Goal: Transaction & Acquisition: Purchase product/service

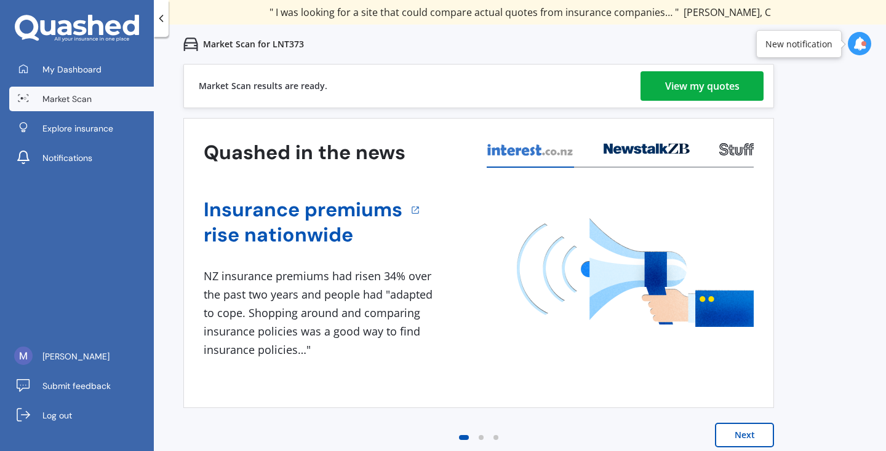
click at [650, 82] on link "View my quotes" at bounding box center [701, 86] width 123 height 30
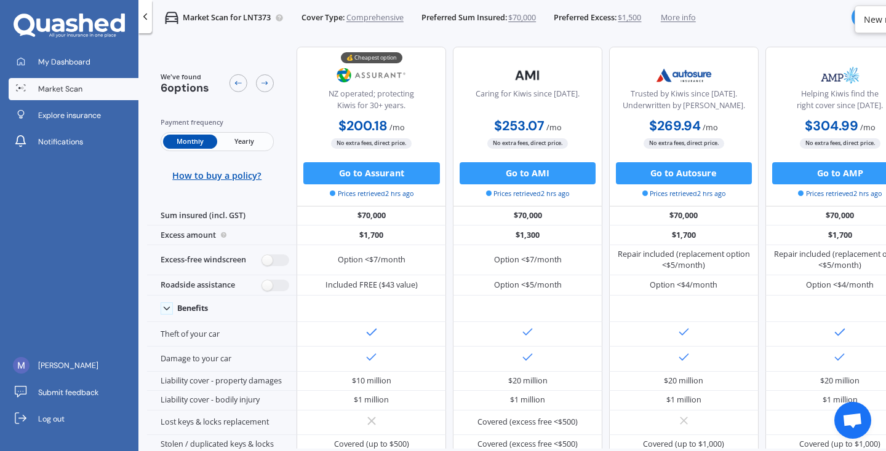
click at [681, 101] on div "Trusted by Kiwis since [DATE]. Underwritten by [PERSON_NAME]." at bounding box center [683, 103] width 130 height 28
click at [687, 84] on img at bounding box center [683, 76] width 73 height 28
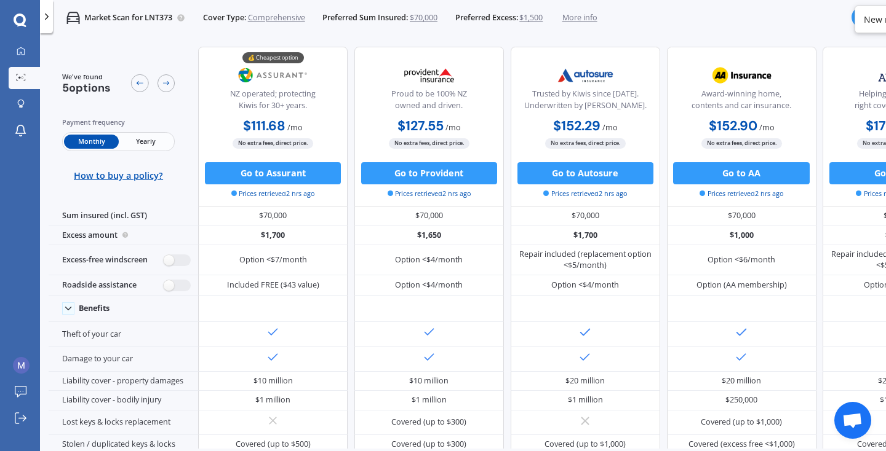
scroll to position [0, 1]
click at [583, 17] on span "More info" at bounding box center [579, 17] width 35 height 11
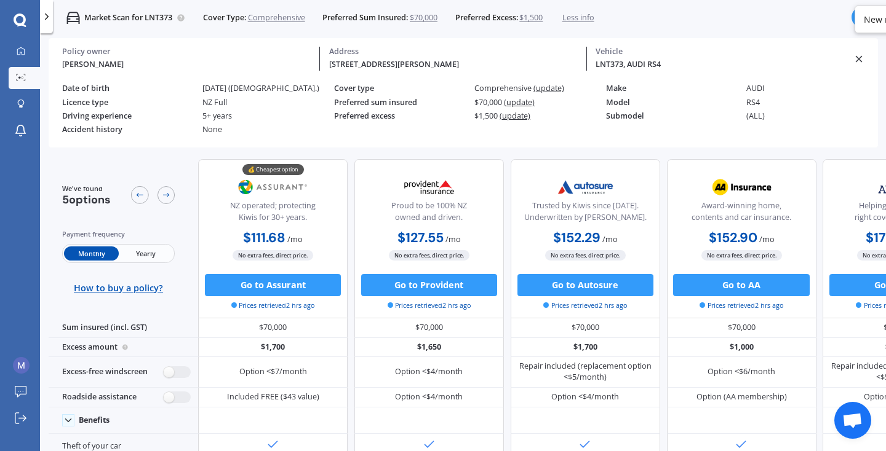
click at [856, 57] on icon at bounding box center [858, 59] width 11 height 11
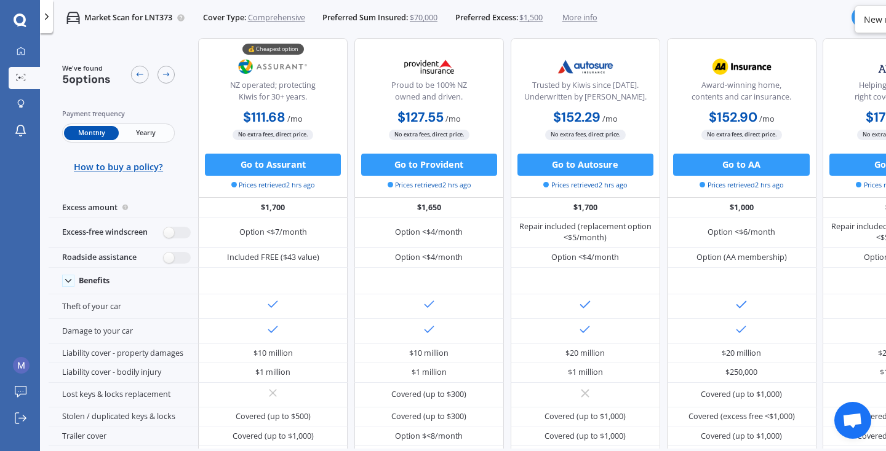
scroll to position [31, 0]
click at [118, 138] on div "Monthly Yearly" at bounding box center [118, 133] width 113 height 19
drag, startPoint x: 140, startPoint y: 136, endPoint x: 148, endPoint y: 137, distance: 8.0
click at [140, 136] on span "Yearly" at bounding box center [146, 132] width 54 height 14
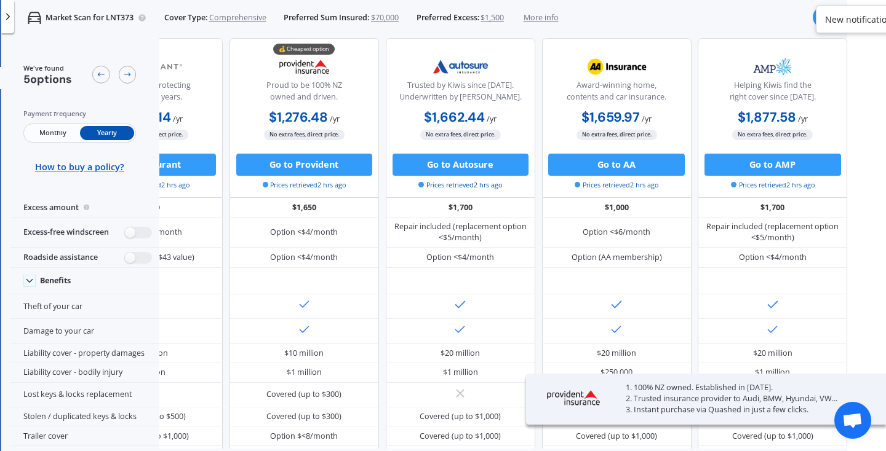
scroll to position [0, 40]
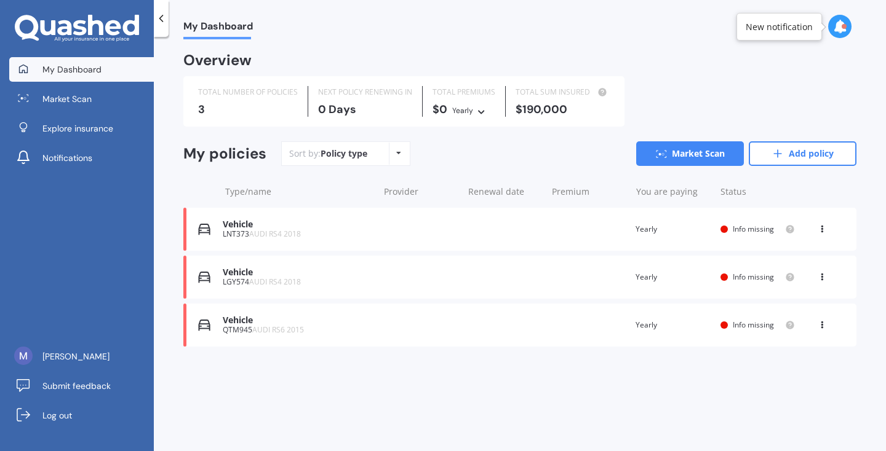
click at [521, 210] on div "Vehicle LNT373 AUDI RS4 2018 Renewal date Premium You are paying Yearly Status …" at bounding box center [519, 229] width 673 height 43
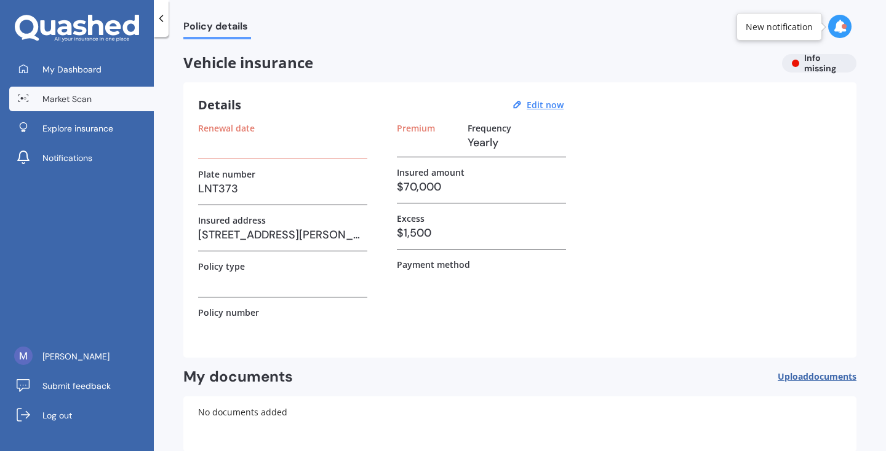
click at [92, 99] on link "Market Scan" at bounding box center [81, 99] width 145 height 25
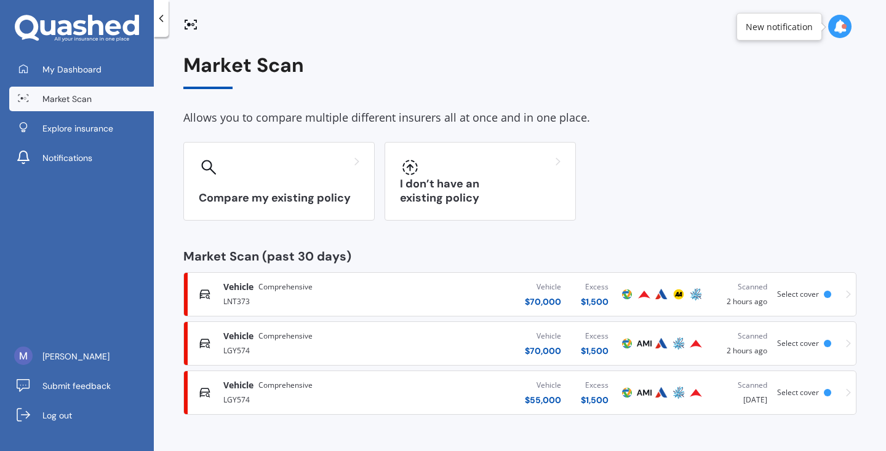
click at [758, 294] on div "Scanned 2 hours ago" at bounding box center [740, 294] width 53 height 27
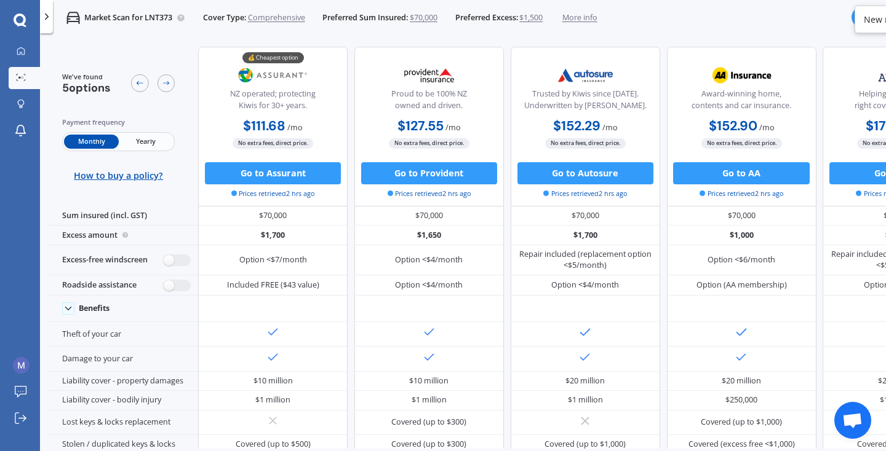
click at [166, 135] on span "Yearly" at bounding box center [146, 142] width 54 height 14
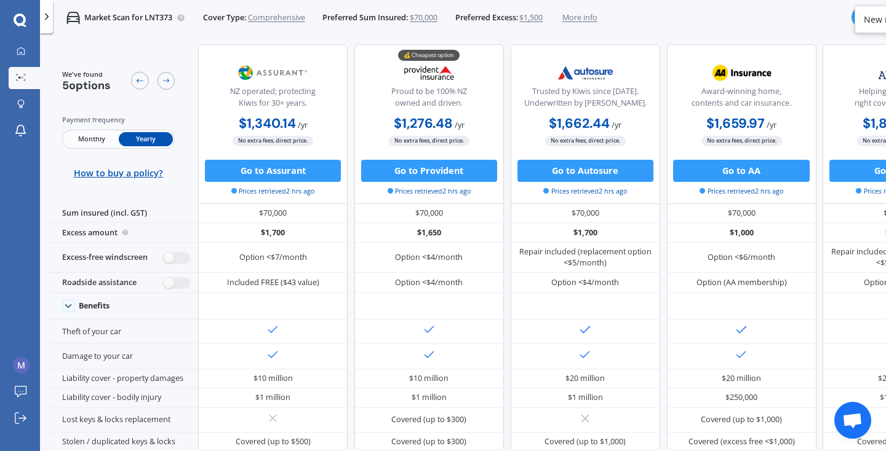
scroll to position [3, 0]
click at [593, 16] on span "More info" at bounding box center [579, 17] width 35 height 11
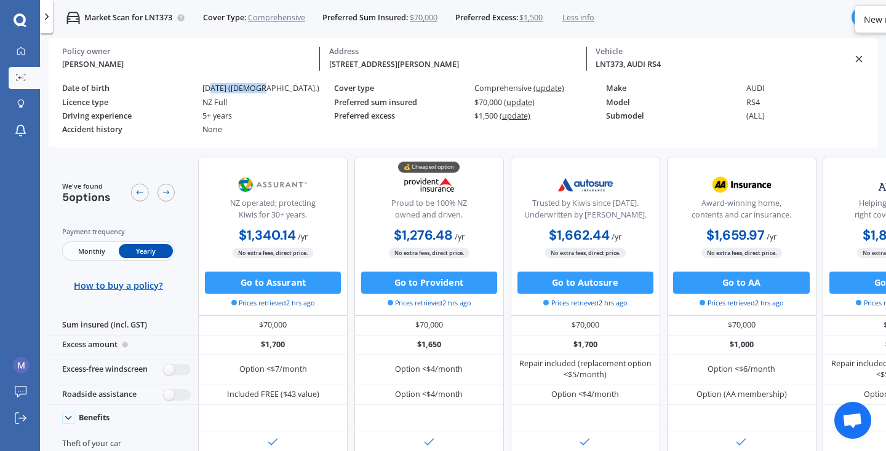
drag, startPoint x: 212, startPoint y: 87, endPoint x: 259, endPoint y: 87, distance: 47.4
click at [259, 87] on div "[DATE] ([DEMOGRAPHIC_DATA].)" at bounding box center [268, 88] width 132 height 9
drag, startPoint x: 207, startPoint y: 88, endPoint x: 261, endPoint y: 89, distance: 54.1
click at [261, 89] on div "[DATE] ([DEMOGRAPHIC_DATA].)" at bounding box center [268, 88] width 132 height 9
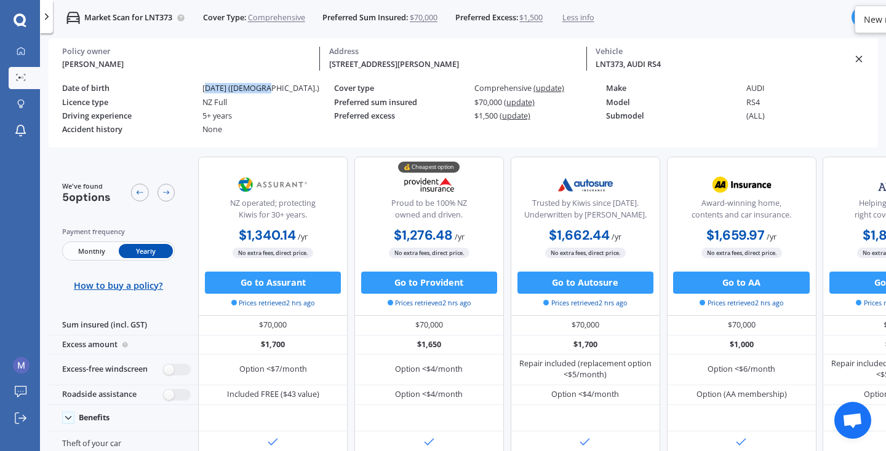
click at [261, 89] on div "[DATE] ([DEMOGRAPHIC_DATA].)" at bounding box center [268, 88] width 132 height 9
click at [859, 54] on icon at bounding box center [858, 59] width 11 height 11
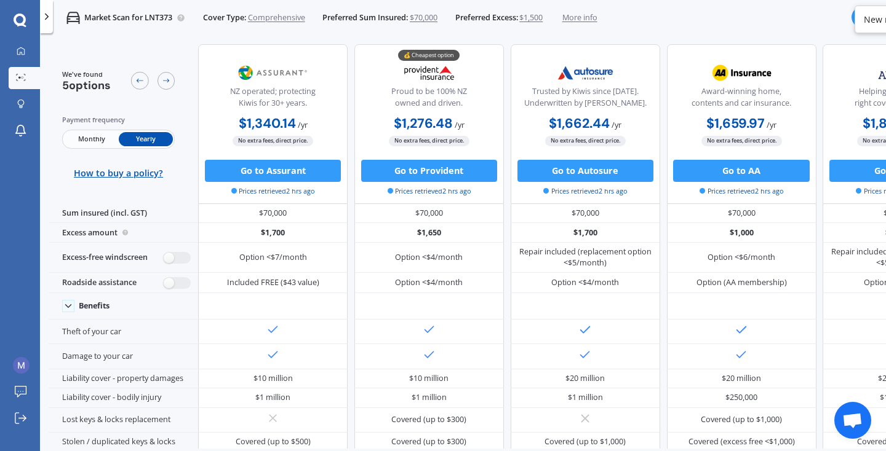
click at [577, 15] on span "More info" at bounding box center [579, 17] width 35 height 11
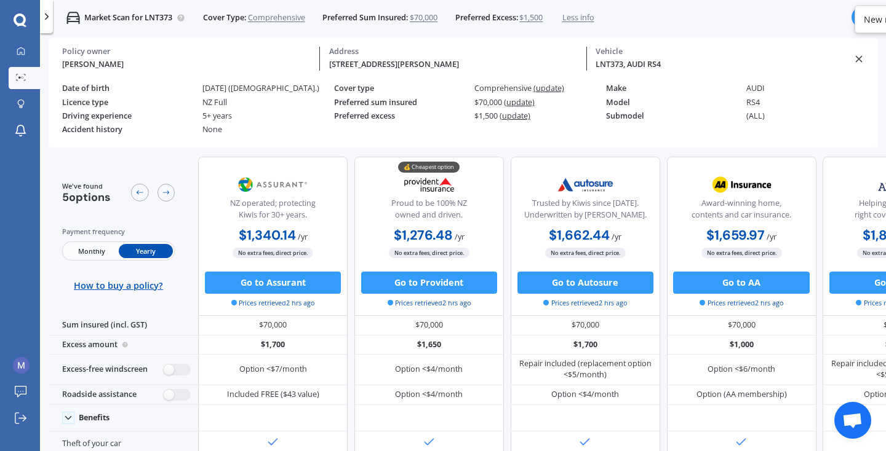
click at [148, 90] on div "Date of birth" at bounding box center [128, 88] width 132 height 9
click at [577, 23] on span "Less info" at bounding box center [578, 17] width 32 height 11
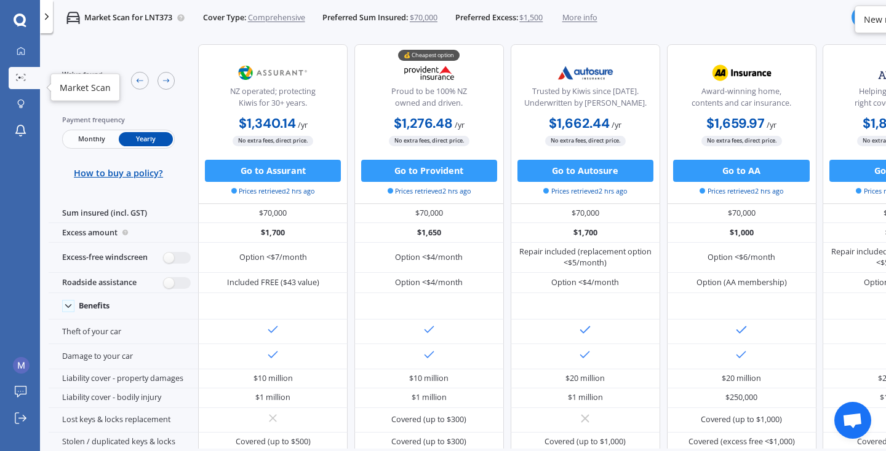
click at [18, 73] on link "Market Scan" at bounding box center [24, 78] width 31 height 22
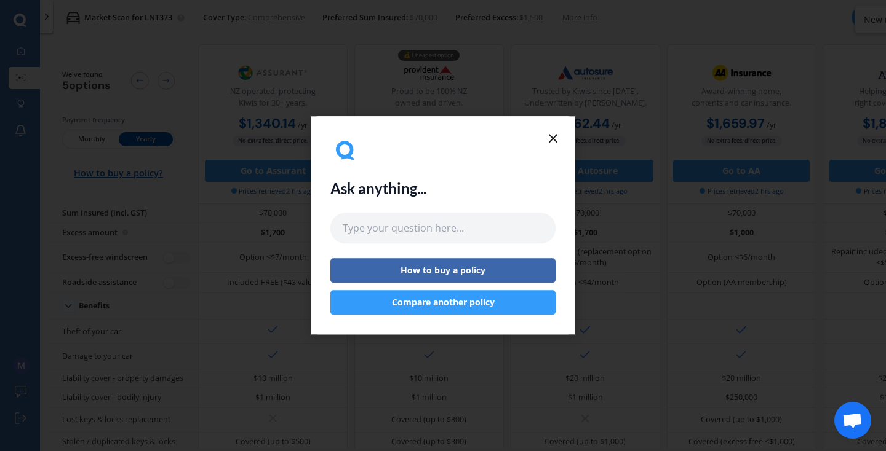
click at [548, 142] on icon at bounding box center [553, 138] width 15 height 15
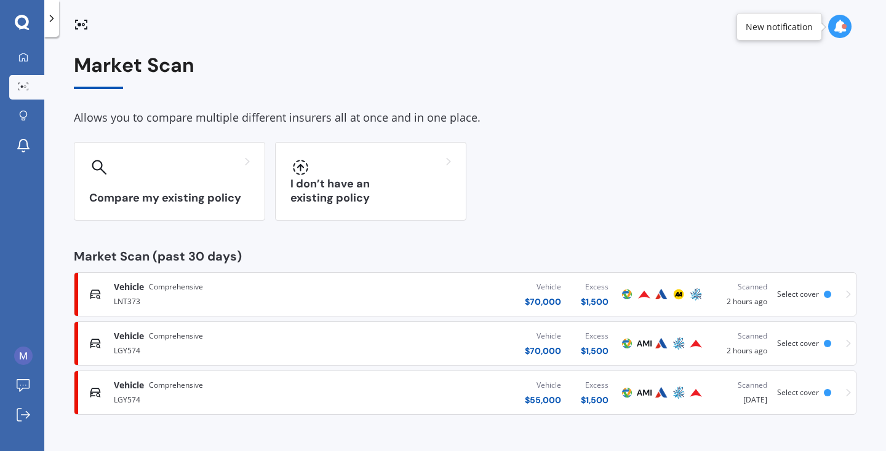
click at [397, 284] on div "Vehicle $ 70,000 Excess $ 1,500" at bounding box center [486, 294] width 264 height 37
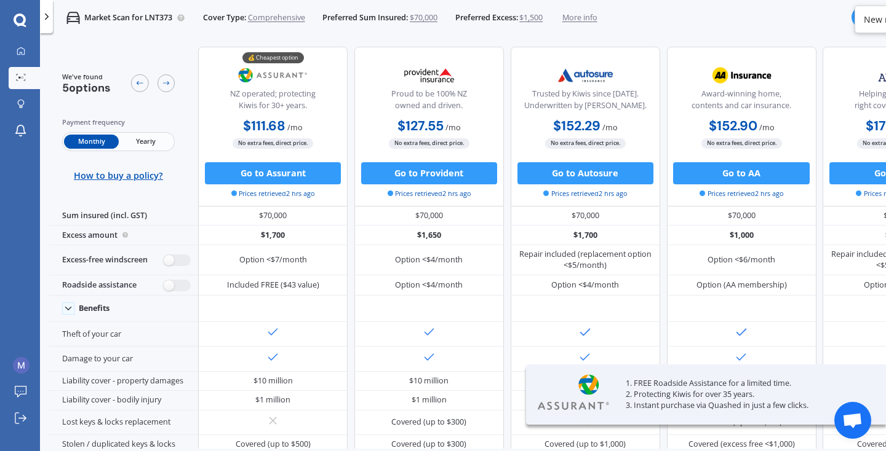
click at [284, 17] on span "Comprehensive" at bounding box center [276, 17] width 57 height 11
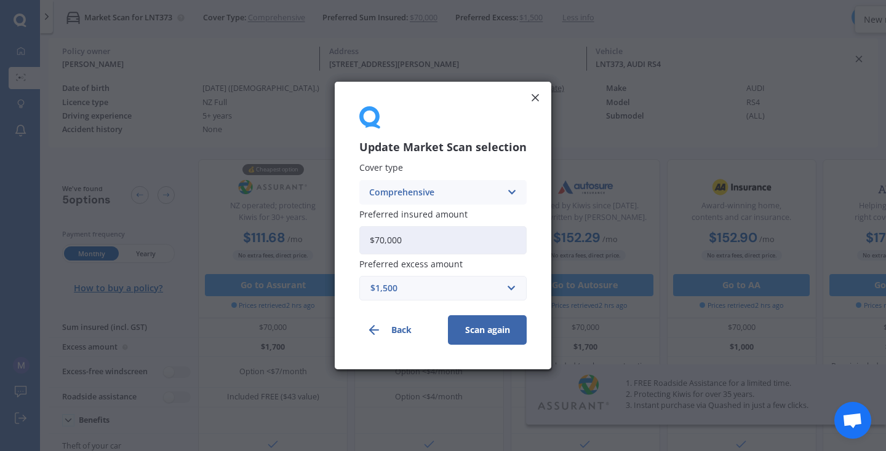
click at [529, 103] on icon at bounding box center [535, 98] width 12 height 12
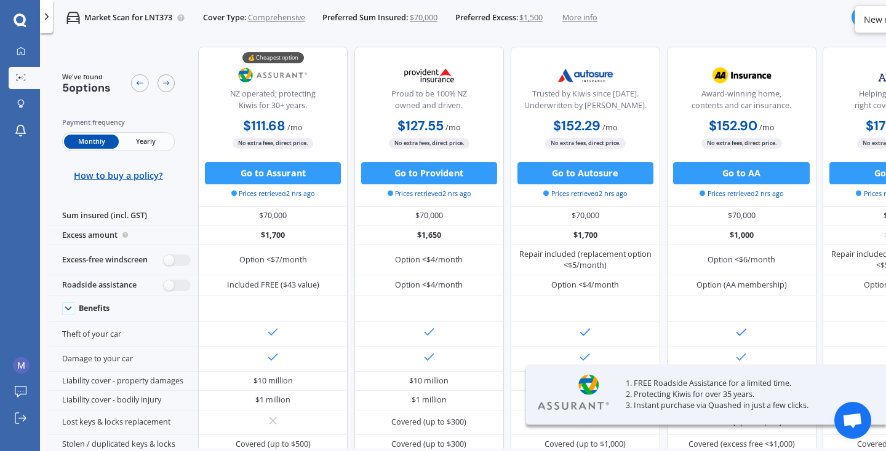
click at [592, 20] on span "More info" at bounding box center [579, 17] width 35 height 11
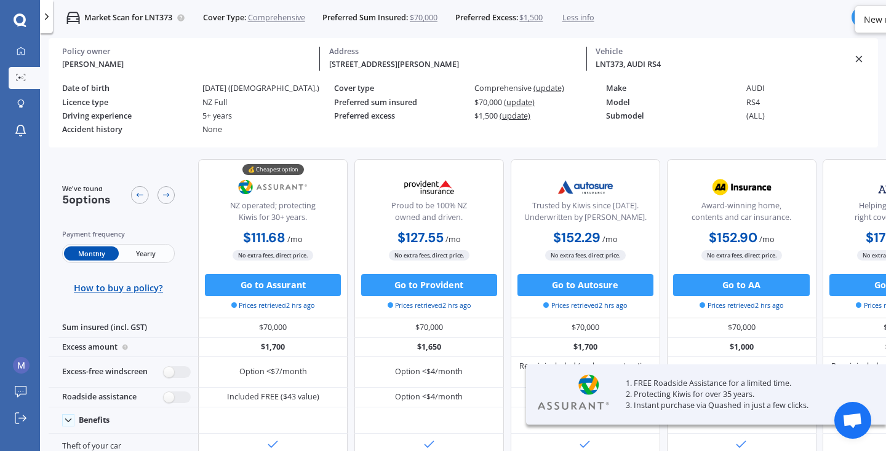
click at [538, 77] on div "Max Porter Policy owner 114 Hamilton Road, Hataitai, Wellington 6021 Address LN…" at bounding box center [463, 58] width 802 height 41
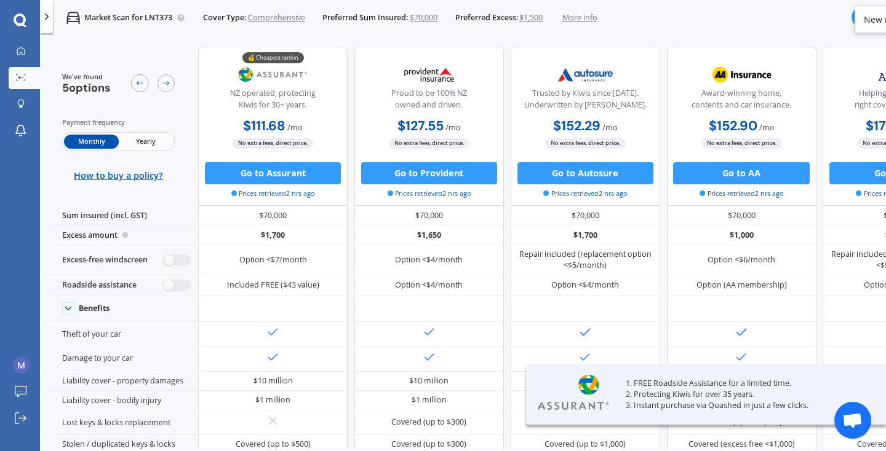
click at [540, 86] on div "Trusted by Kiwis since [DATE]. Underwritten by [PERSON_NAME]." at bounding box center [585, 89] width 130 height 55
click at [581, 23] on span "More info" at bounding box center [579, 17] width 35 height 11
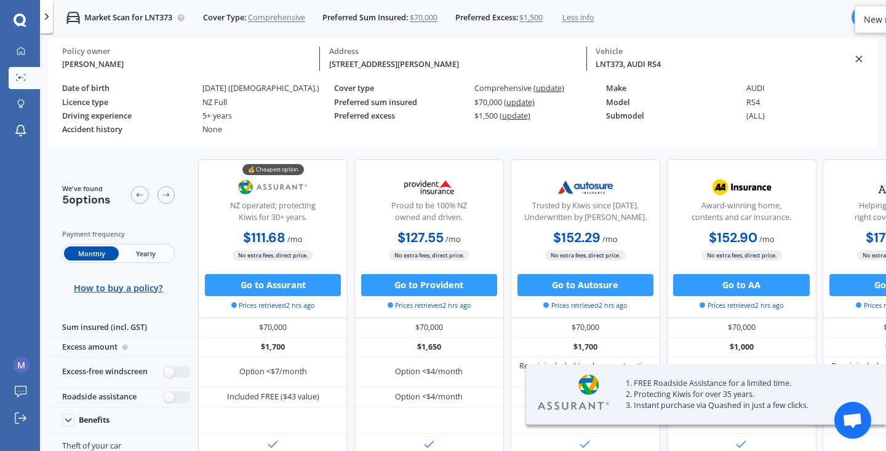
click at [542, 84] on span "(update)" at bounding box center [548, 88] width 31 height 10
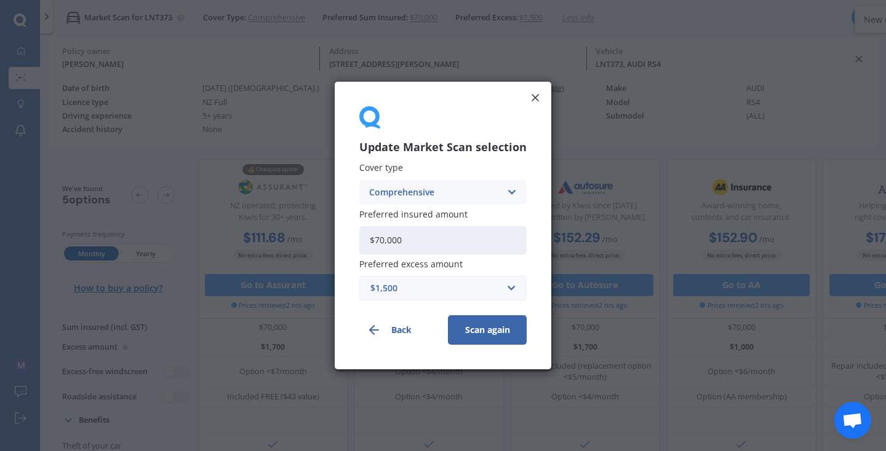
click at [526, 96] on div "Update Market Scan selection Cover type Comprehensive Comprehensive Third Party…" at bounding box center [443, 226] width 216 height 288
click at [536, 96] on line at bounding box center [535, 98] width 6 height 6
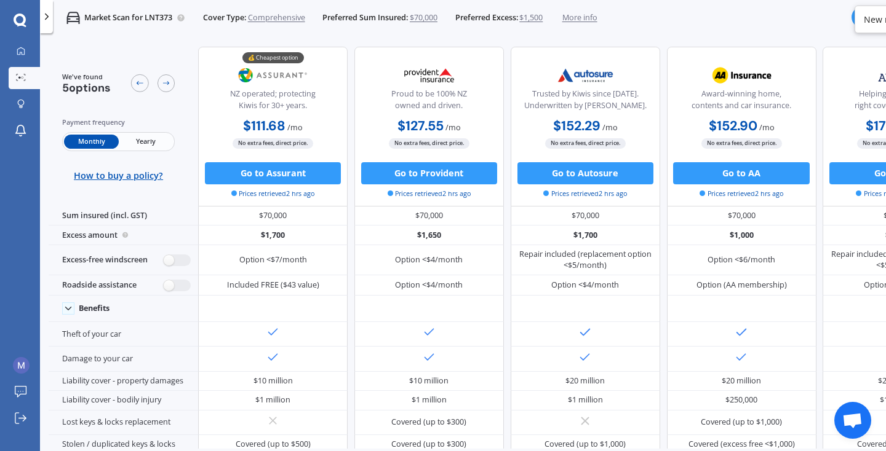
click at [852, 20] on div at bounding box center [861, 17] width 21 height 21
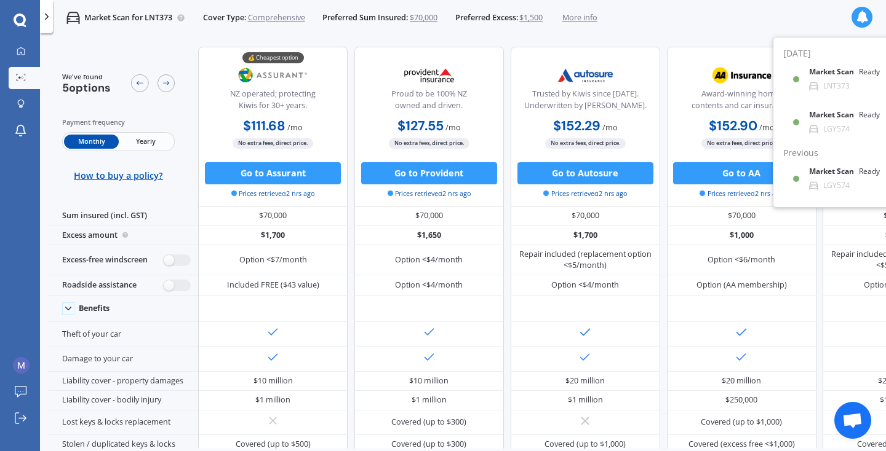
click at [728, 36] on div "Market Scan for LNT373 Cover Type: Comprehensive Preferred Sum Insured: $70,000…" at bounding box center [463, 261] width 846 height 451
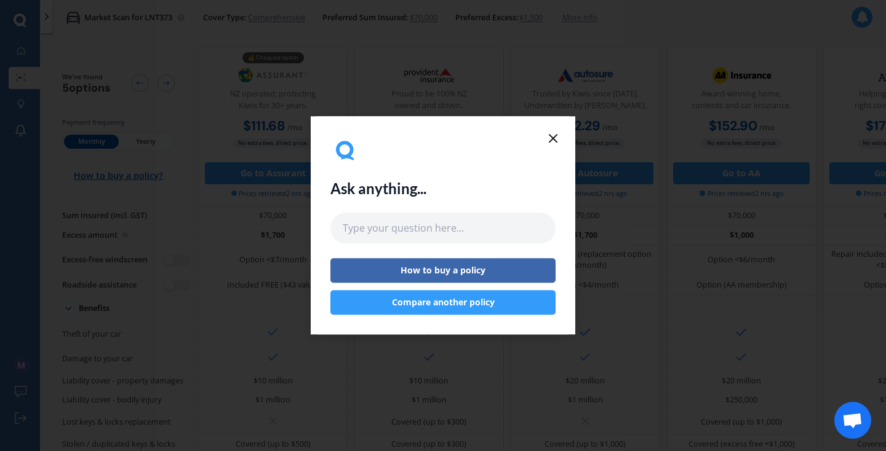
click at [556, 142] on icon at bounding box center [553, 138] width 15 height 15
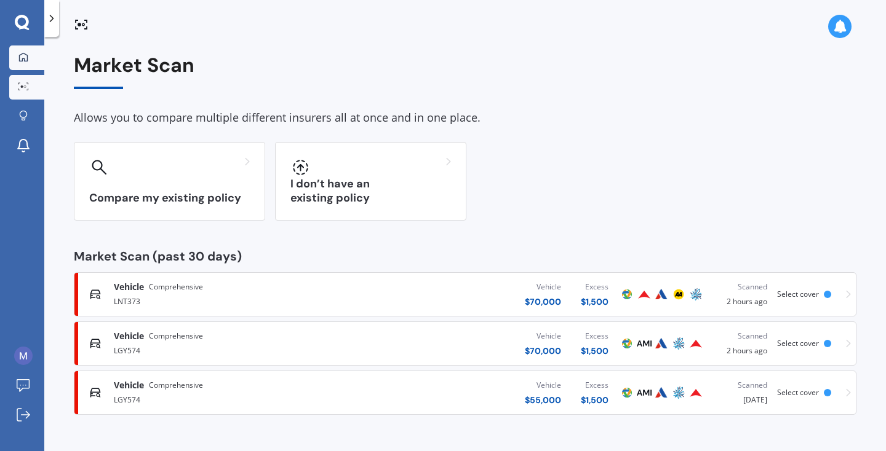
click at [18, 61] on icon at bounding box center [23, 57] width 10 height 10
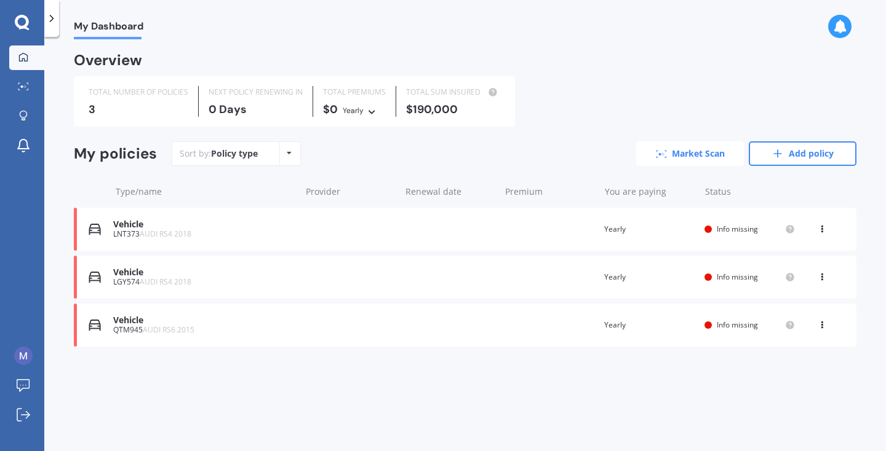
click at [712, 151] on link "Market Scan" at bounding box center [690, 153] width 108 height 25
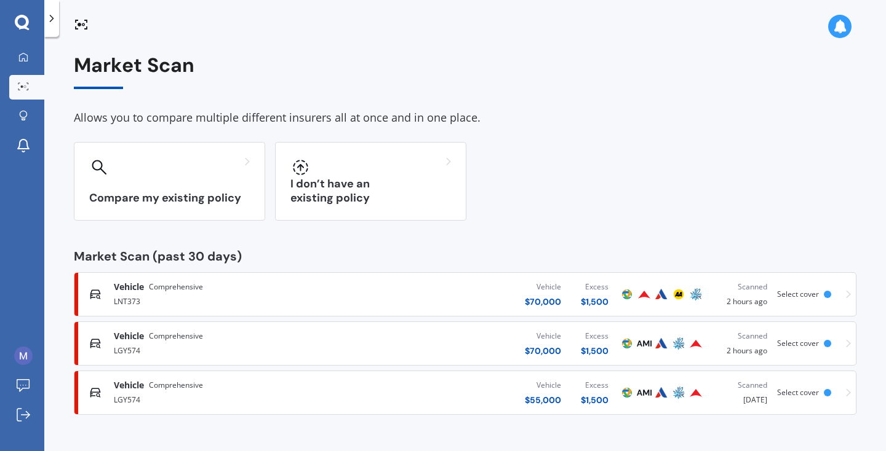
click at [423, 294] on div "Vehicle $ 70,000 Excess $ 1,500" at bounding box center [486, 294] width 264 height 37
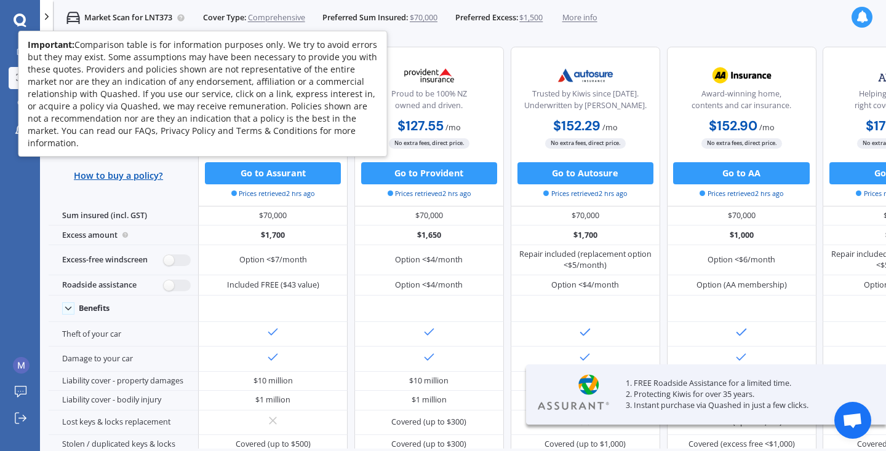
click at [181, 17] on circle at bounding box center [180, 17] width 7 height 7
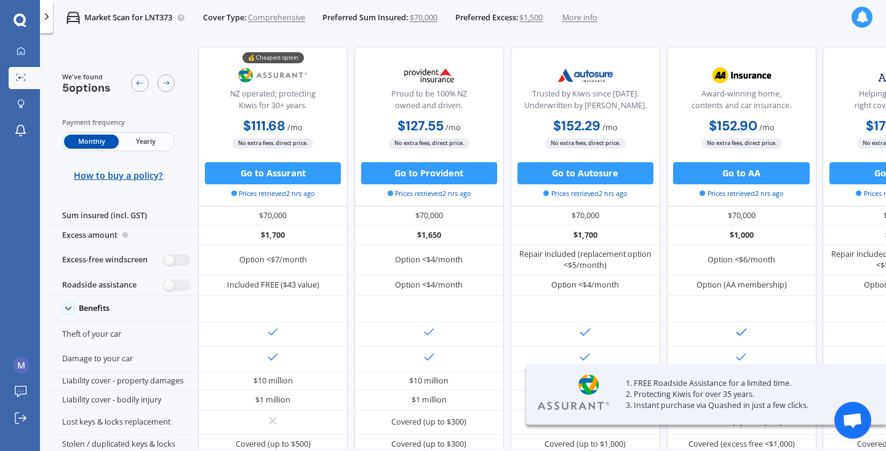
click at [47, 17] on icon at bounding box center [46, 16] width 11 height 11
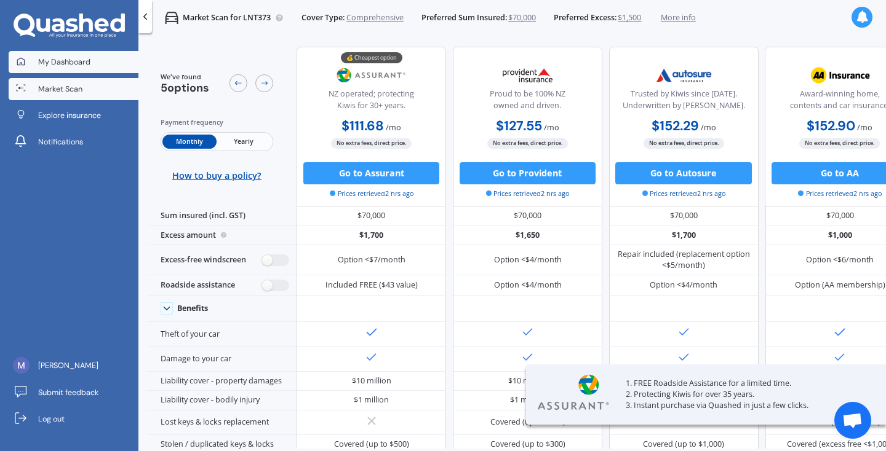
click at [63, 57] on span "My Dashboard" at bounding box center [64, 62] width 52 height 11
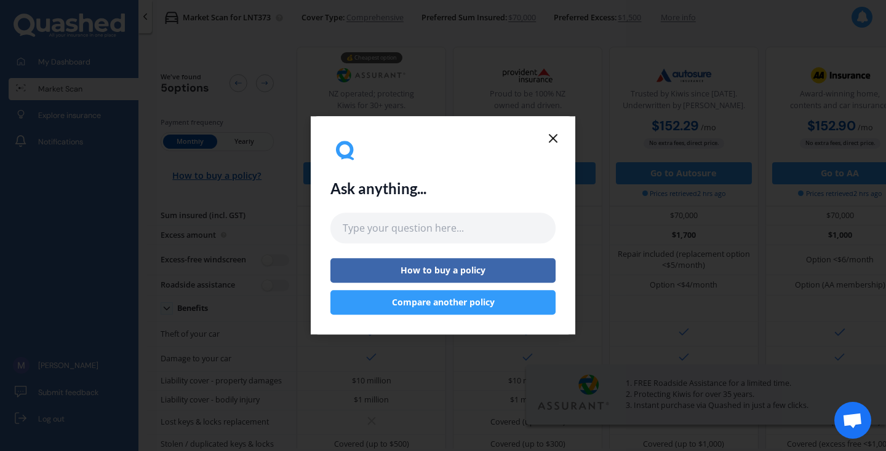
click at [547, 138] on icon at bounding box center [553, 138] width 15 height 15
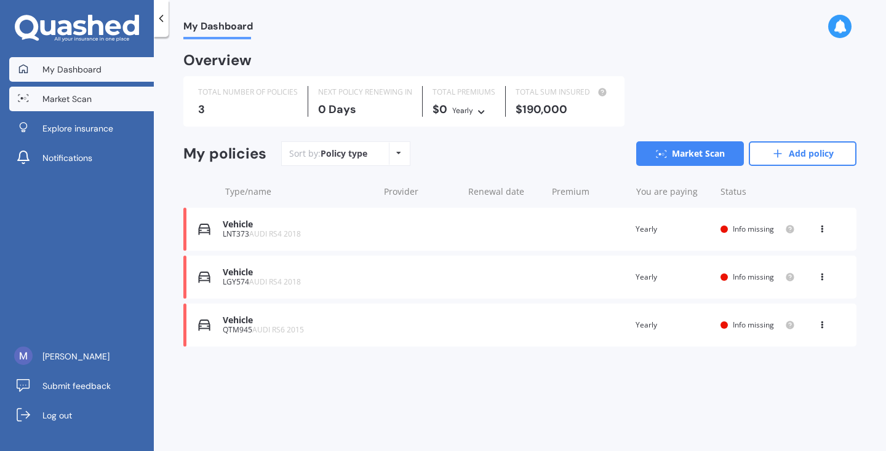
click at [105, 101] on link "Market Scan" at bounding box center [81, 99] width 145 height 25
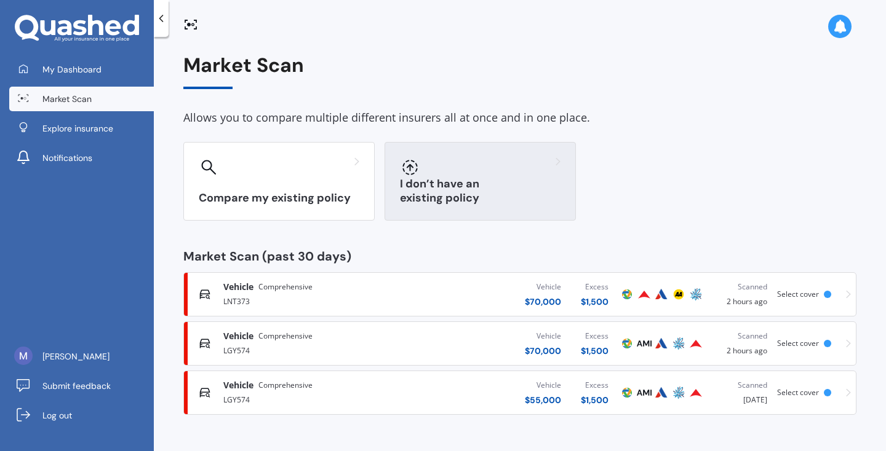
click at [506, 175] on div at bounding box center [480, 167] width 161 height 20
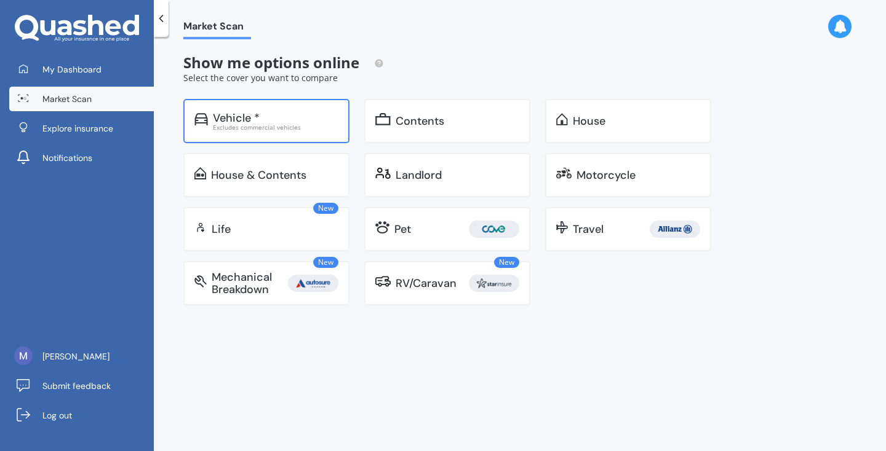
click at [333, 137] on div "Vehicle * Excludes commercial vehicles" at bounding box center [266, 121] width 166 height 44
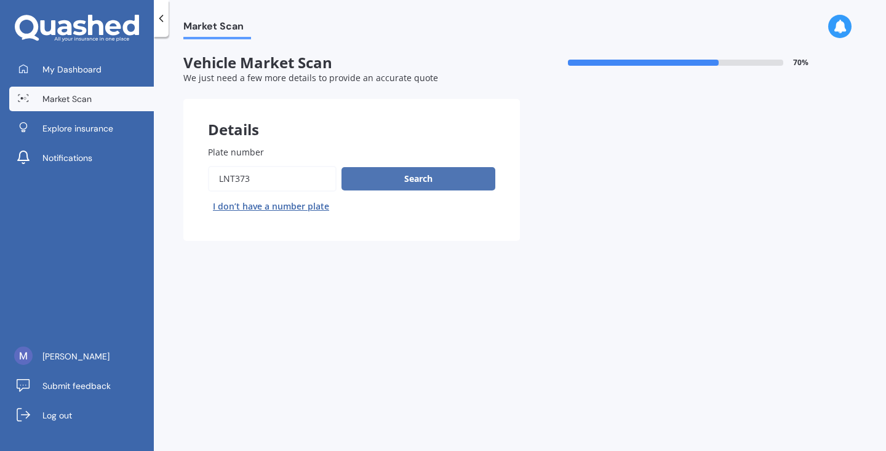
click at [374, 188] on button "Search" at bounding box center [418, 178] width 154 height 23
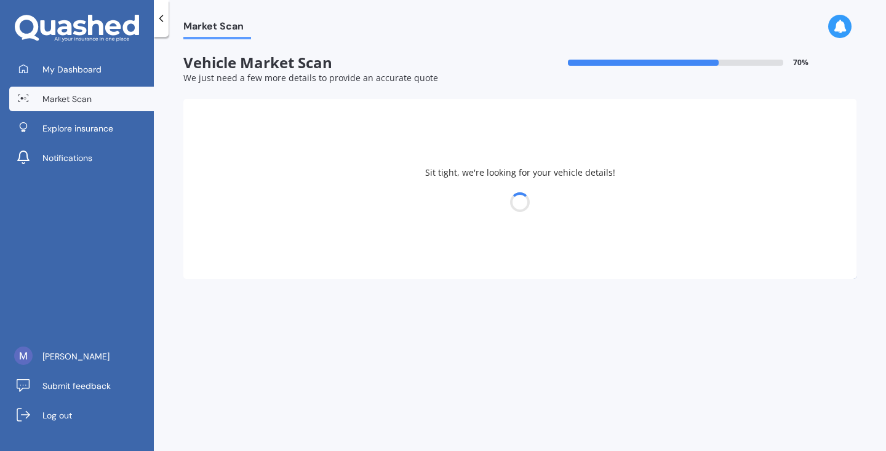
select select "AUDI"
select select "RS4"
select select "14"
select select "04"
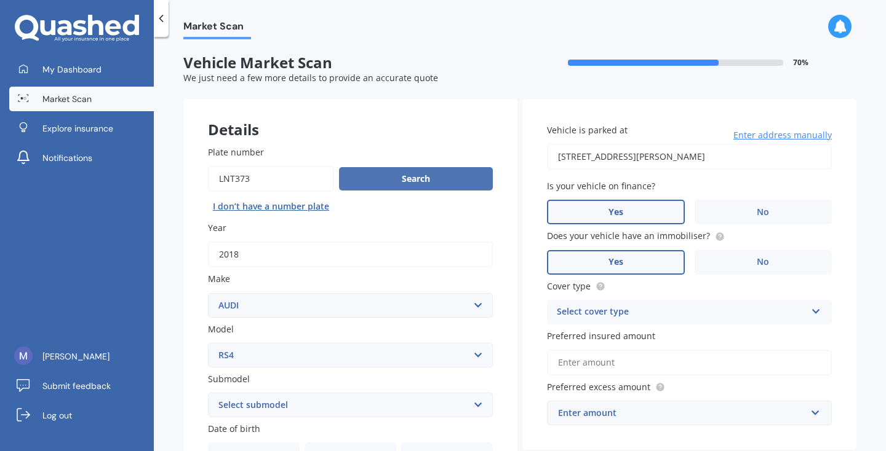
scroll to position [73, 0]
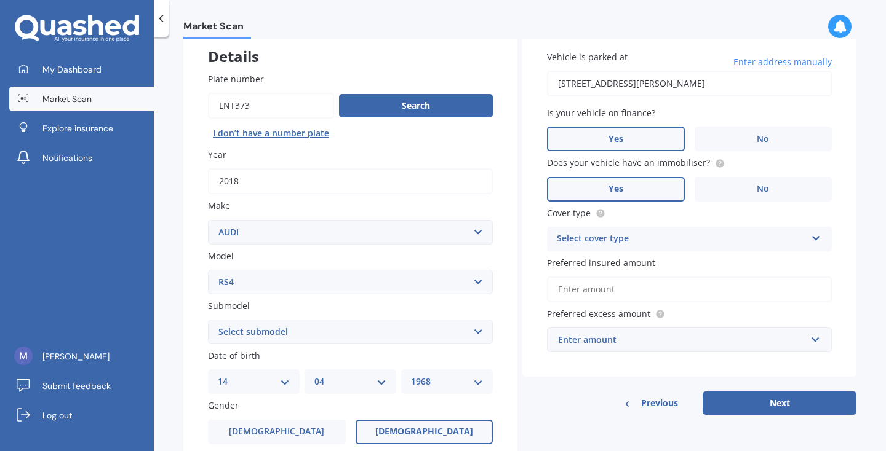
click at [732, 232] on div "Select cover type" at bounding box center [681, 239] width 249 height 15
click at [688, 259] on div "Comprehensive" at bounding box center [689, 263] width 284 height 22
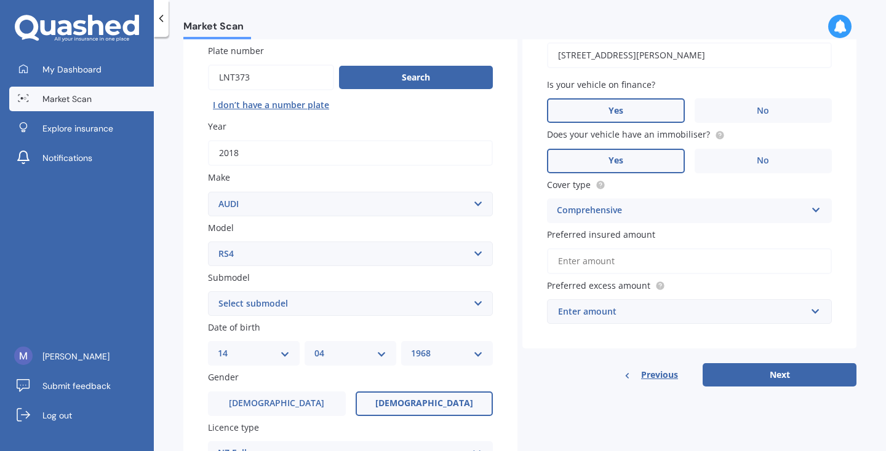
scroll to position [104, 0]
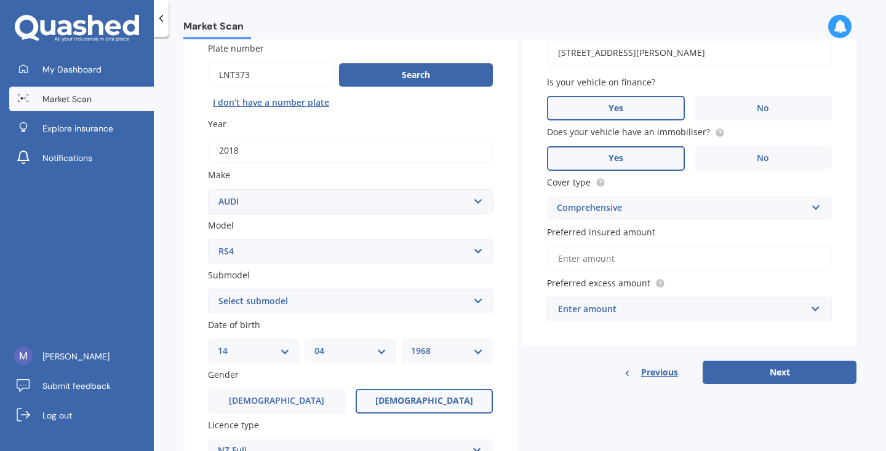
select select "2002"
select select "12"
select select "08"
click at [312, 389] on label "Male" at bounding box center [277, 401] width 138 height 25
click at [0, 0] on input "Male" at bounding box center [0, 0] width 0 height 0
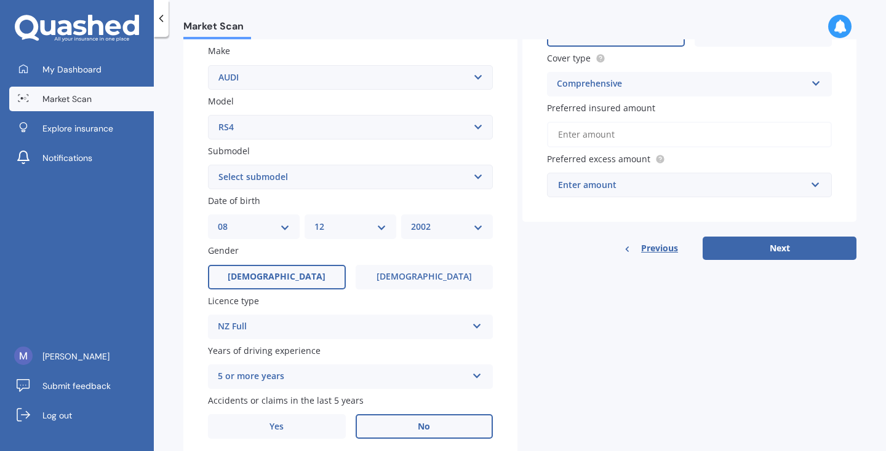
scroll to position [252, 0]
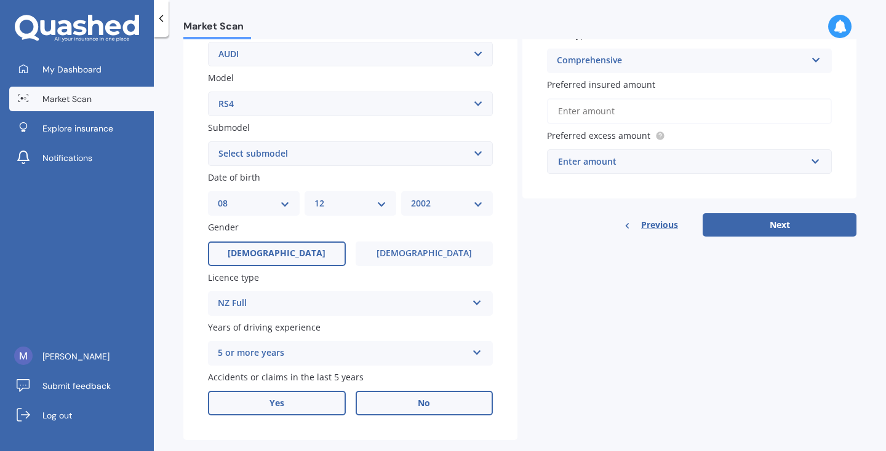
click at [334, 392] on label "Yes" at bounding box center [277, 403] width 138 height 25
click at [0, 0] on input "Yes" at bounding box center [0, 0] width 0 height 0
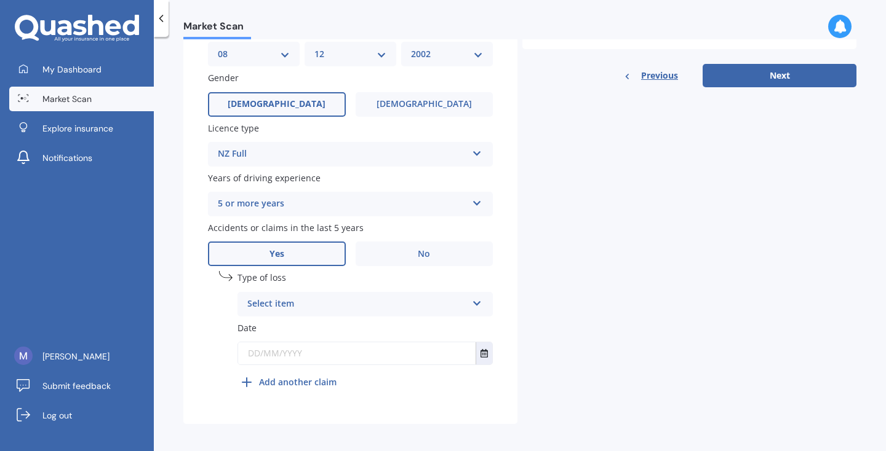
scroll to position [400, 0]
click at [405, 293] on div "Select item At fault accident Not at fault accident" at bounding box center [364, 305] width 255 height 25
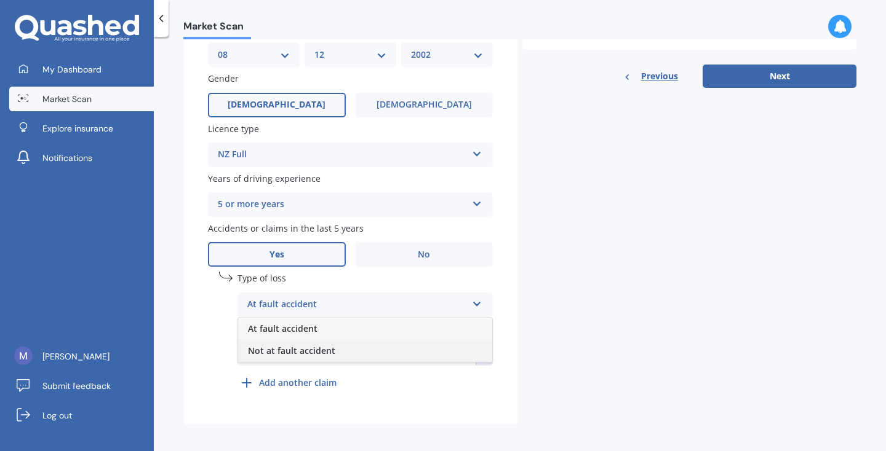
click at [387, 344] on div "Not at fault accident" at bounding box center [365, 351] width 254 height 22
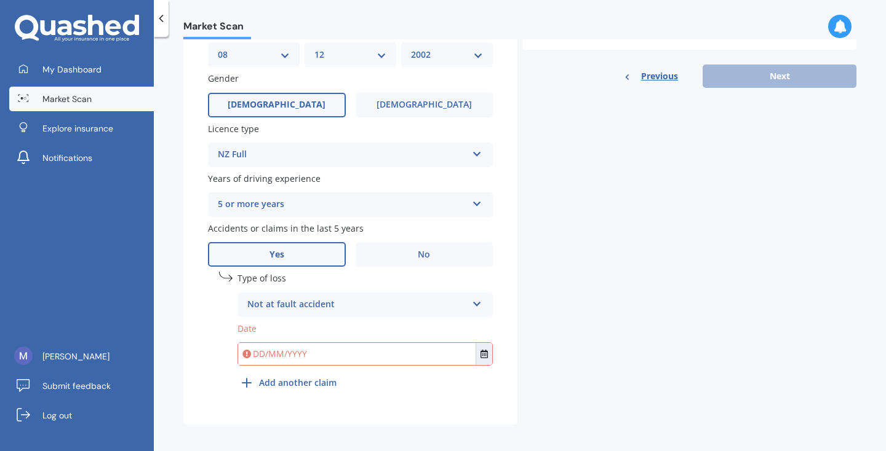
scroll to position [0, 0]
click at [383, 347] on input "text" at bounding box center [356, 354] width 237 height 22
type input "0"
type input "04/06/2023"
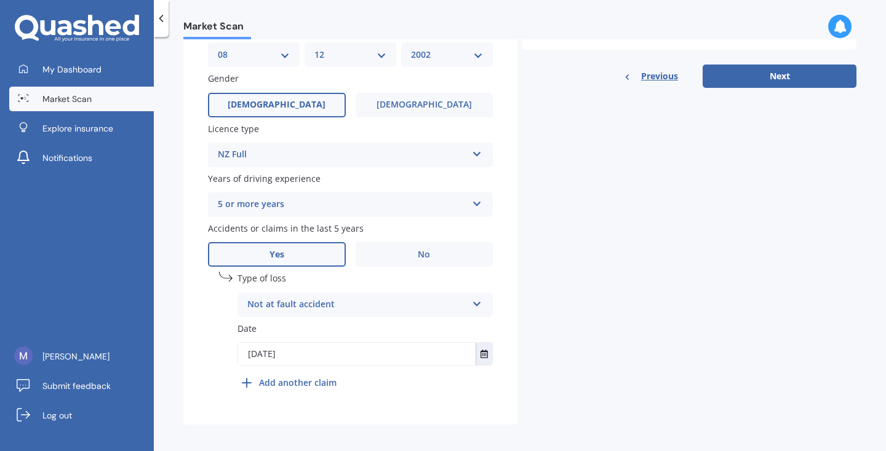
click at [515, 343] on div "Details Plate number Search I don’t have a number plate Year 2018 Make Select m…" at bounding box center [519, 62] width 673 height 726
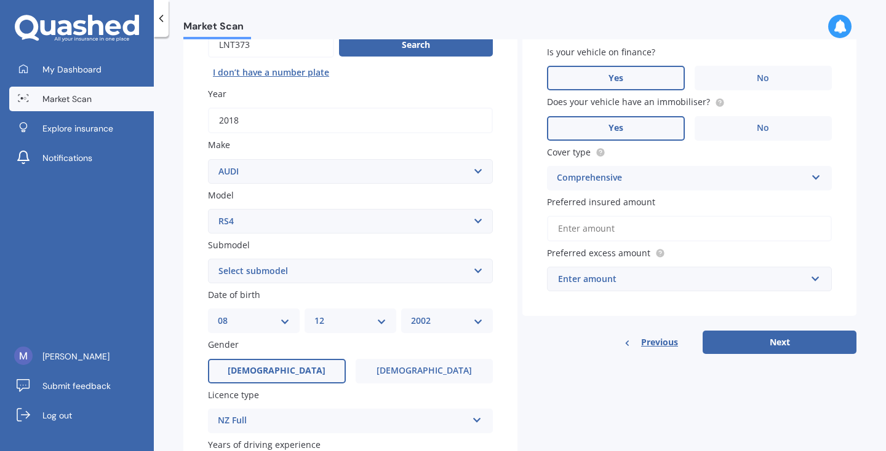
scroll to position [139, 0]
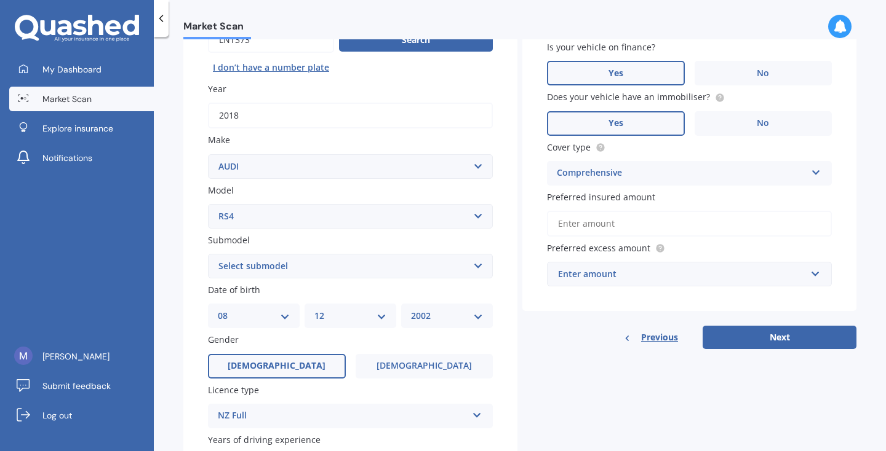
click at [597, 218] on input "Preferred insured amount" at bounding box center [689, 224] width 285 height 26
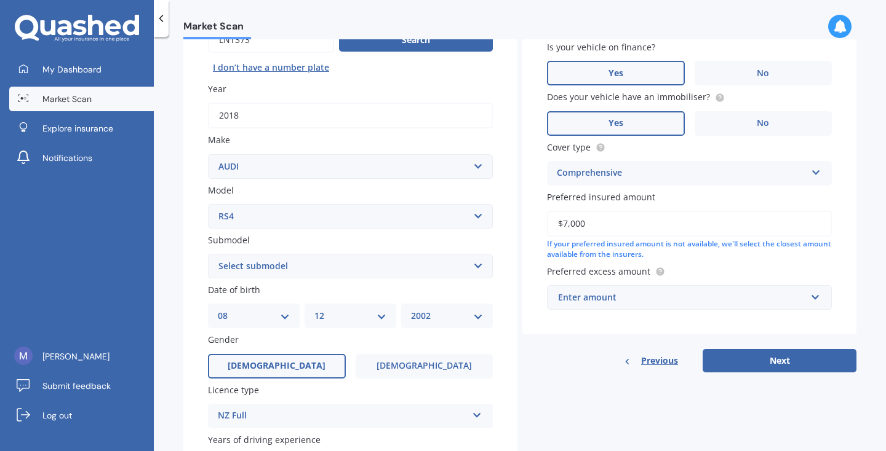
type input "$70,000"
click at [571, 381] on div "Details Plate number Search I don’t have a number plate Year 2018 Make Select m…" at bounding box center [519, 323] width 673 height 726
click at [607, 308] on div "Vehicle is parked at 114 Hamilton Road, Hataitai, Wellington 6021 Enter address…" at bounding box center [689, 147] width 334 height 375
click at [608, 299] on div "Enter amount" at bounding box center [682, 298] width 248 height 14
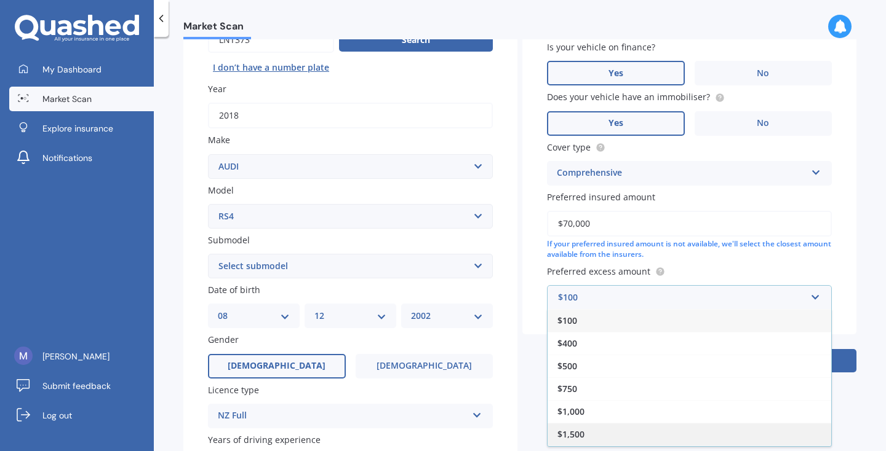
click at [593, 435] on div "$1,500" at bounding box center [689, 434] width 284 height 23
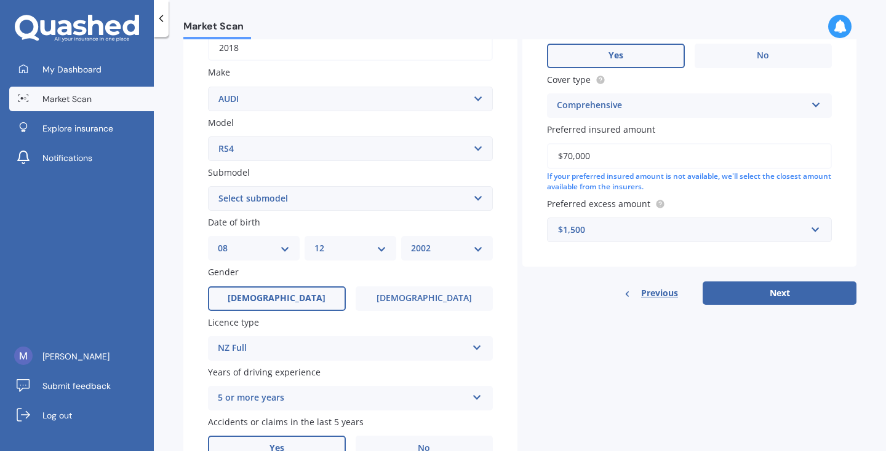
scroll to position [280, 0]
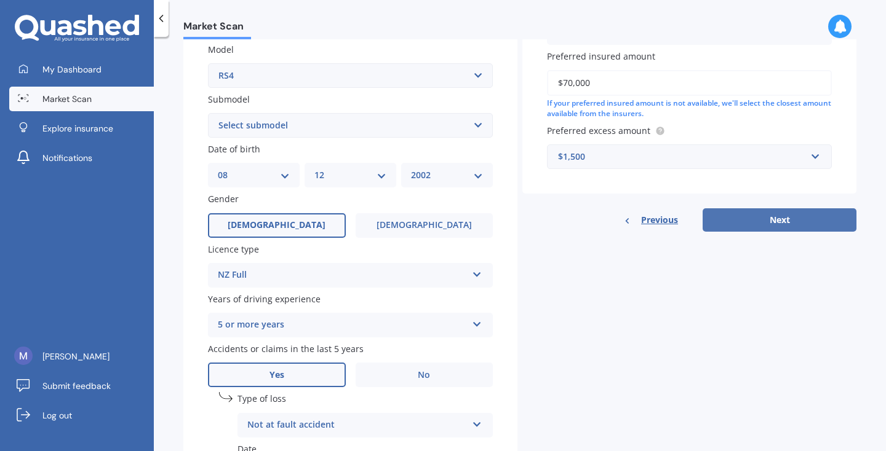
click at [758, 215] on button "Next" at bounding box center [779, 219] width 154 height 23
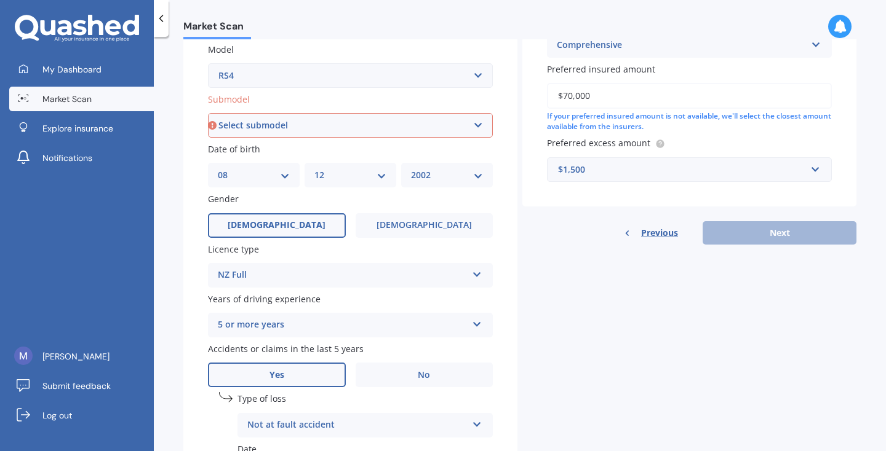
select select "(ALL)"
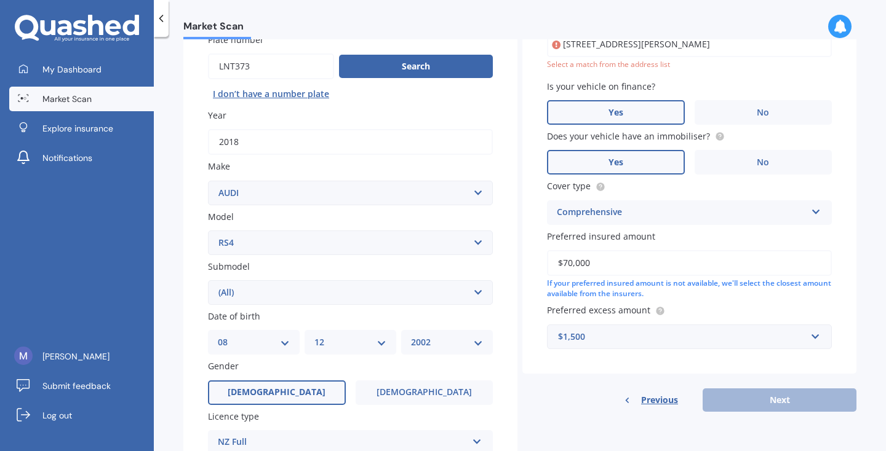
scroll to position [83, 0]
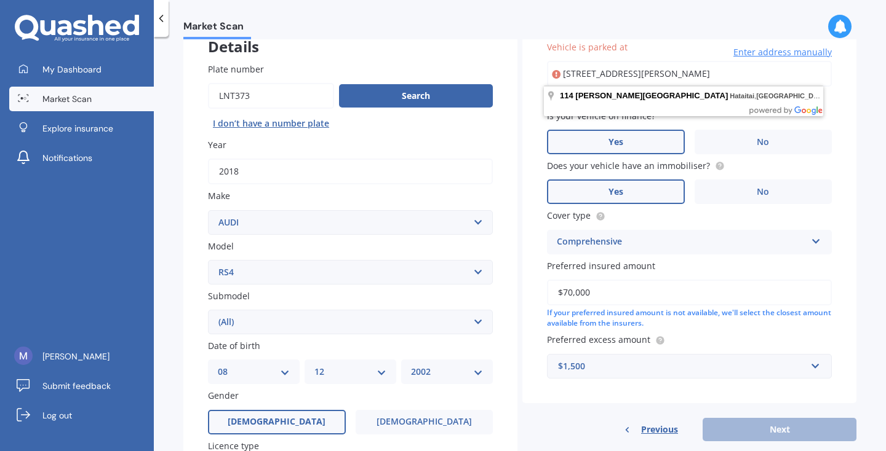
type input "[STREET_ADDRESS][PERSON_NAME]"
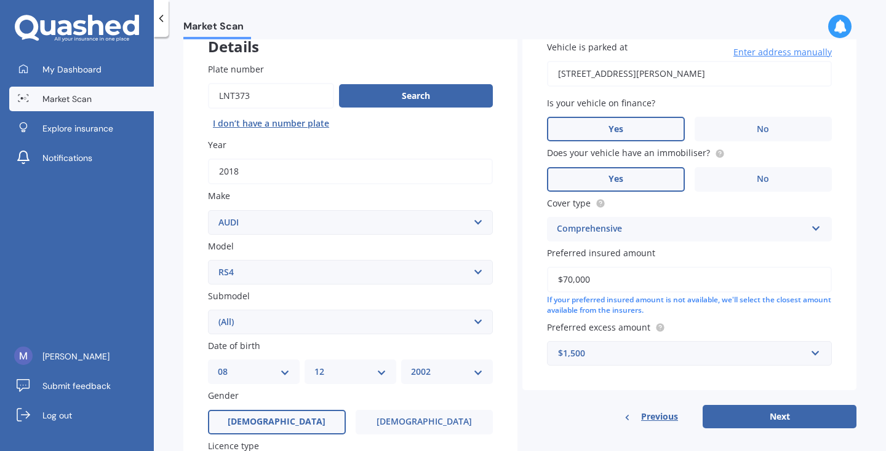
click at [715, 424] on button "Next" at bounding box center [779, 416] width 154 height 23
select select "08"
select select "12"
select select "2002"
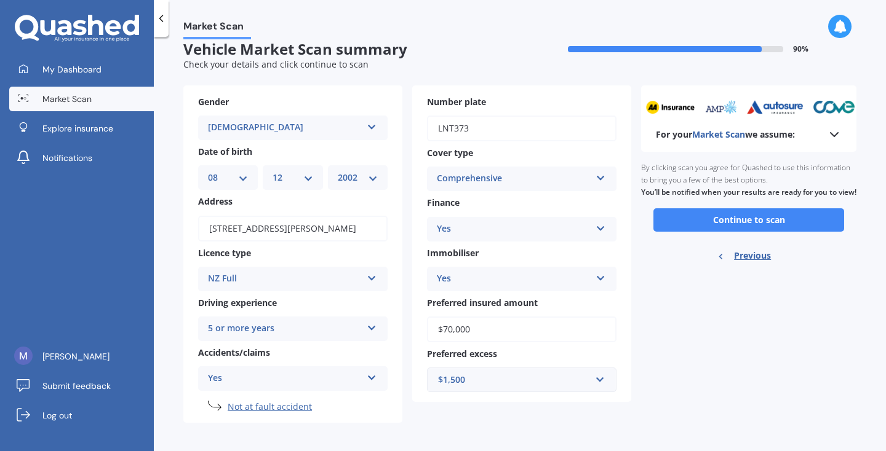
scroll to position [0, 0]
click at [691, 231] on button "Continue to scan" at bounding box center [748, 219] width 191 height 23
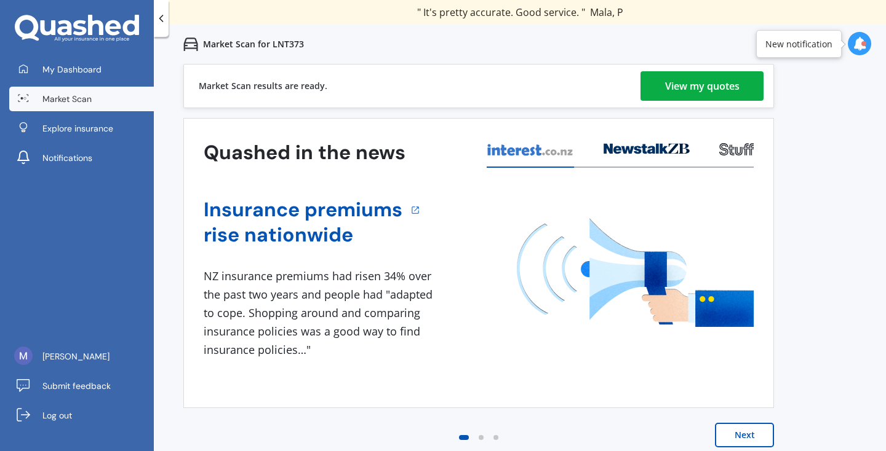
click at [705, 73] on div "View my quotes" at bounding box center [702, 86] width 74 height 30
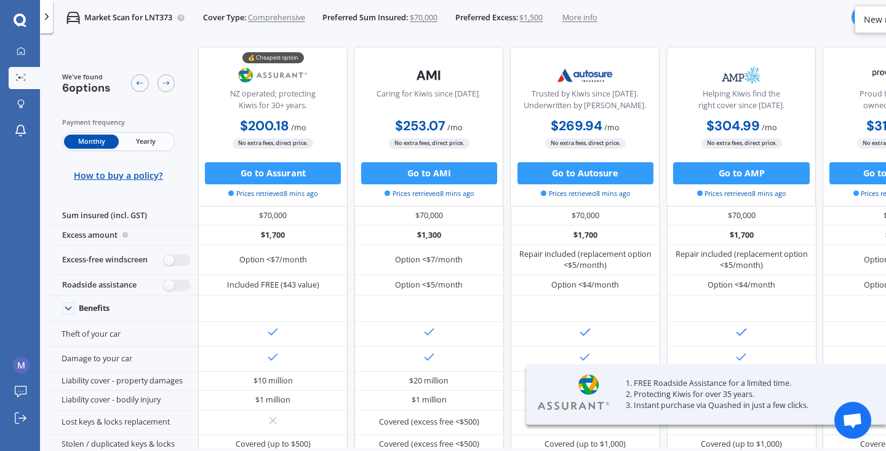
click at [151, 143] on span "Yearly" at bounding box center [146, 142] width 54 height 14
click at [98, 130] on div "Payment frequency Monthly Yearly How to buy a policy?" at bounding box center [118, 149] width 113 height 65
click at [98, 139] on span "Monthly" at bounding box center [91, 142] width 54 height 14
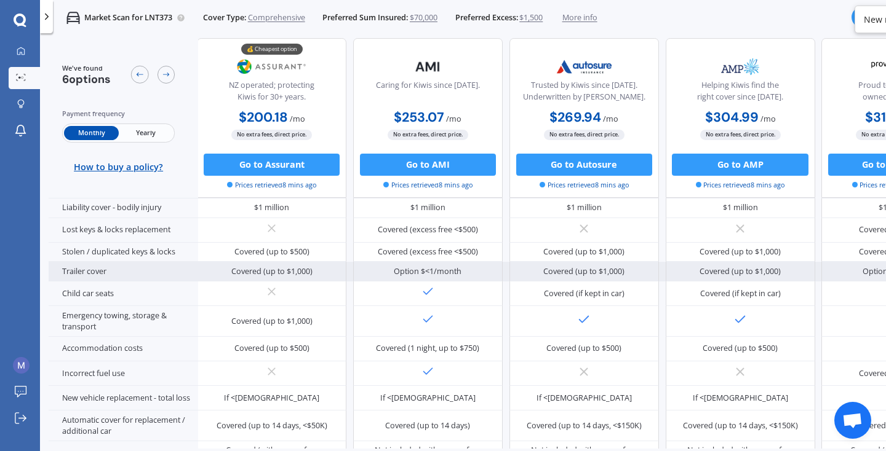
scroll to position [213, 2]
